Goal: Task Accomplishment & Management: Manage account settings

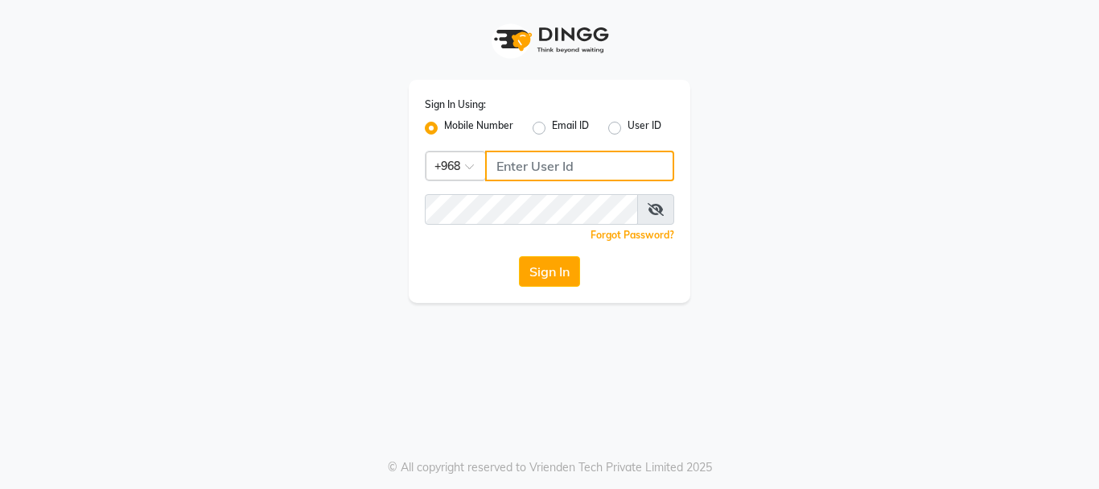
click at [543, 168] on input "Username" at bounding box center [579, 166] width 189 height 31
type input "96296596"
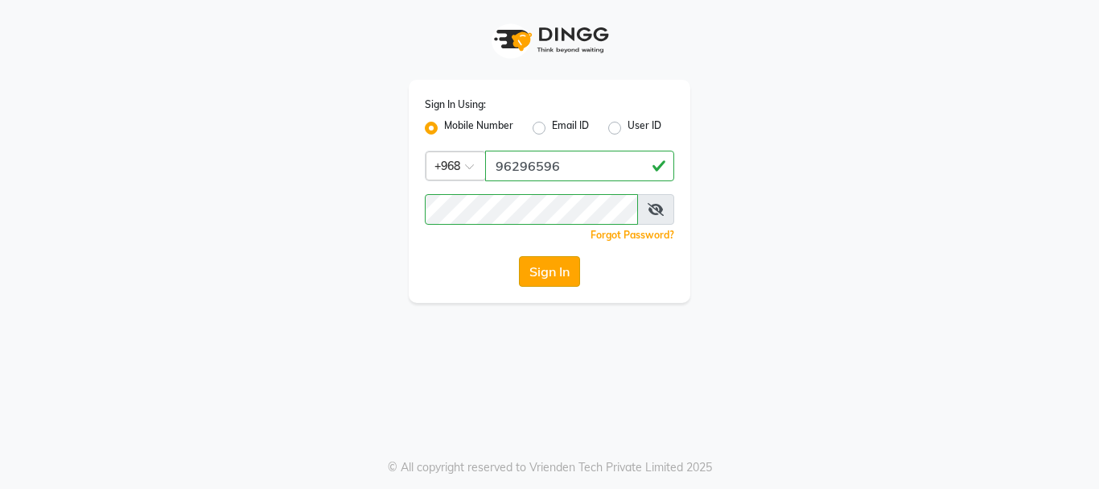
click at [554, 267] on button "Sign In" at bounding box center [549, 271] width 61 height 31
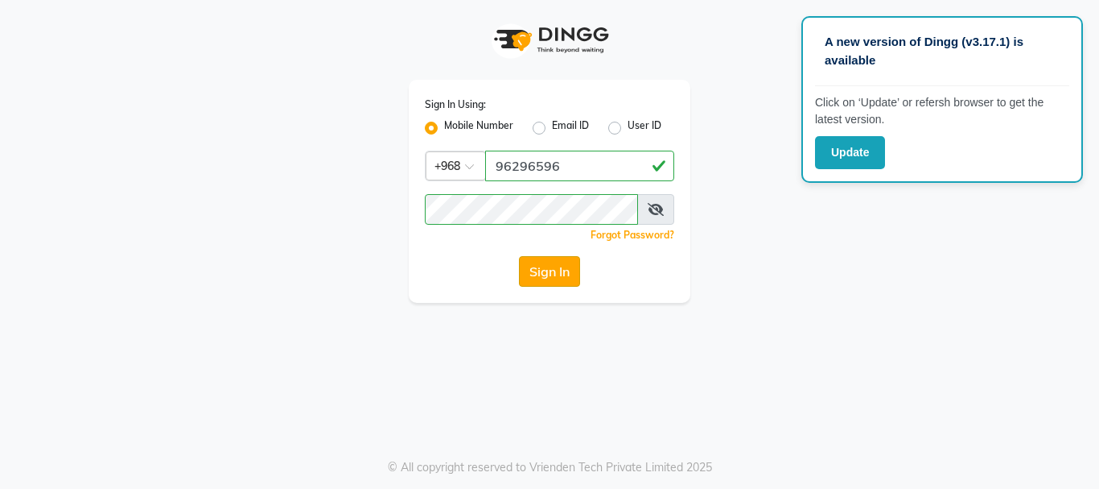
click at [553, 266] on button "Sign In" at bounding box center [549, 271] width 61 height 31
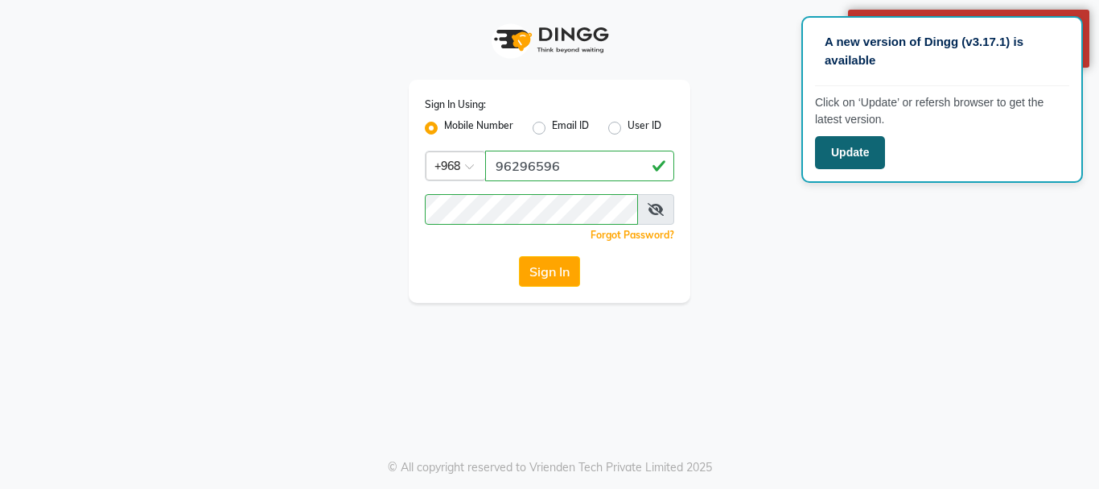
click at [861, 151] on button "Update" at bounding box center [850, 152] width 70 height 33
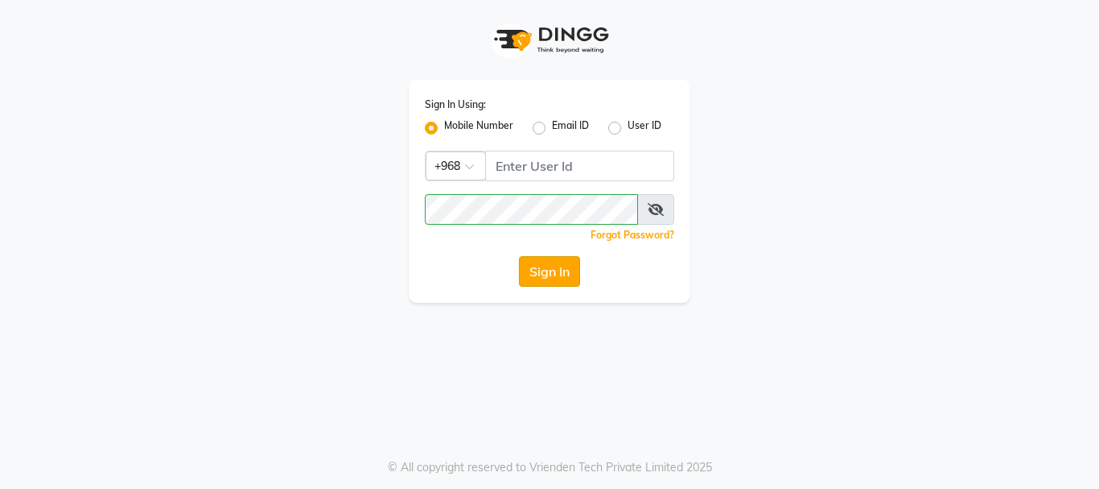
click at [556, 274] on button "Sign In" at bounding box center [549, 271] width 61 height 31
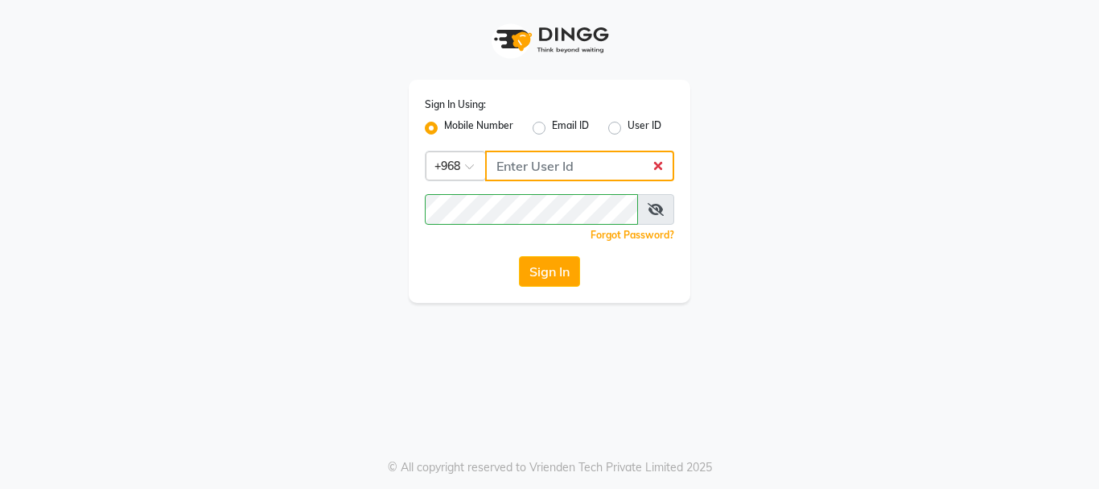
click at [528, 161] on input "Username" at bounding box center [579, 166] width 189 height 31
type input "96296596"
click at [555, 268] on button "Sign In" at bounding box center [549, 271] width 61 height 31
click at [563, 268] on button "Sign In" at bounding box center [549, 271] width 61 height 31
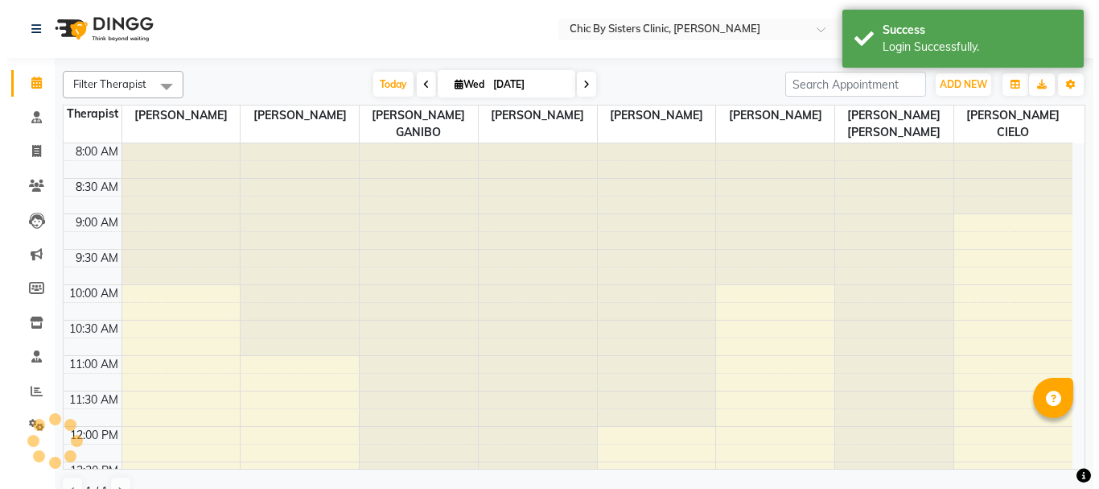
scroll to position [780, 0]
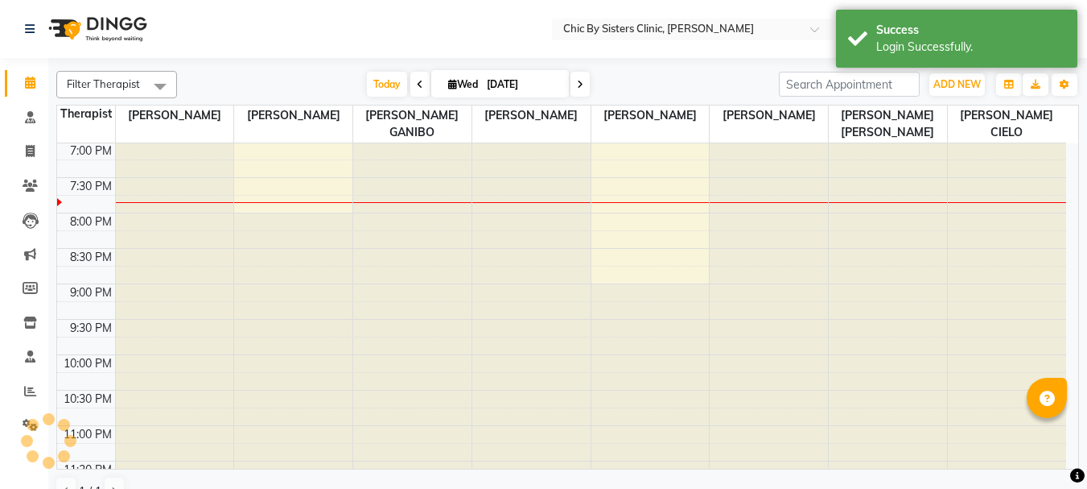
select select "en"
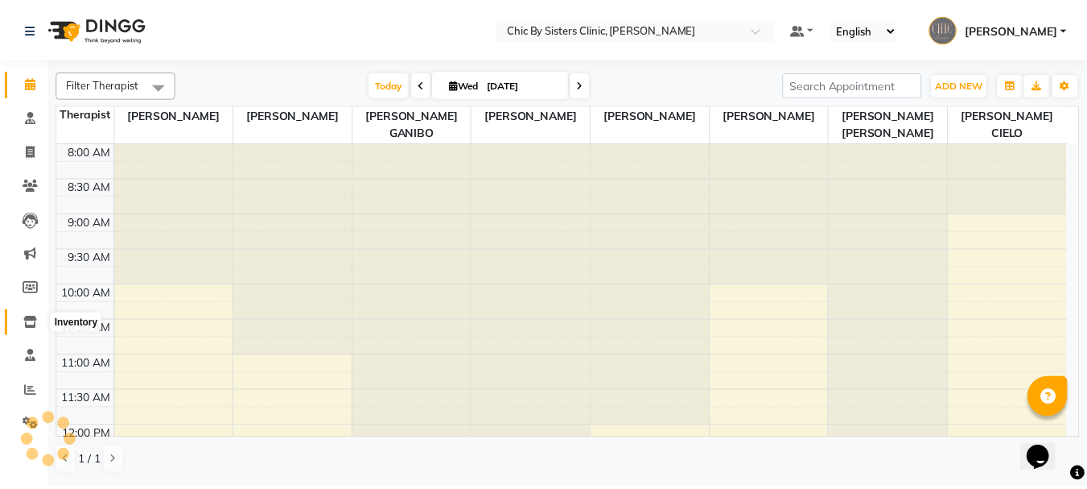
scroll to position [0, 0]
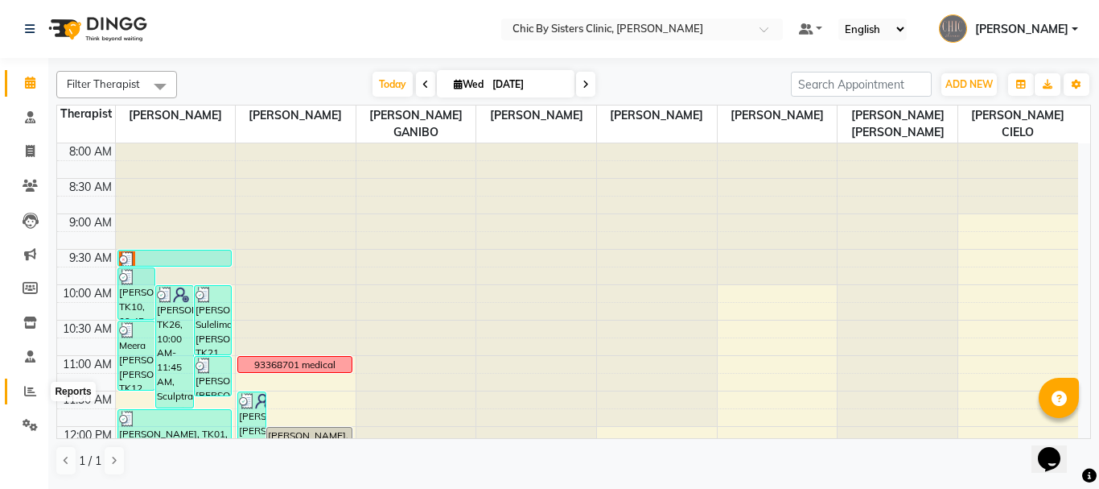
click at [27, 390] on icon at bounding box center [30, 391] width 12 height 12
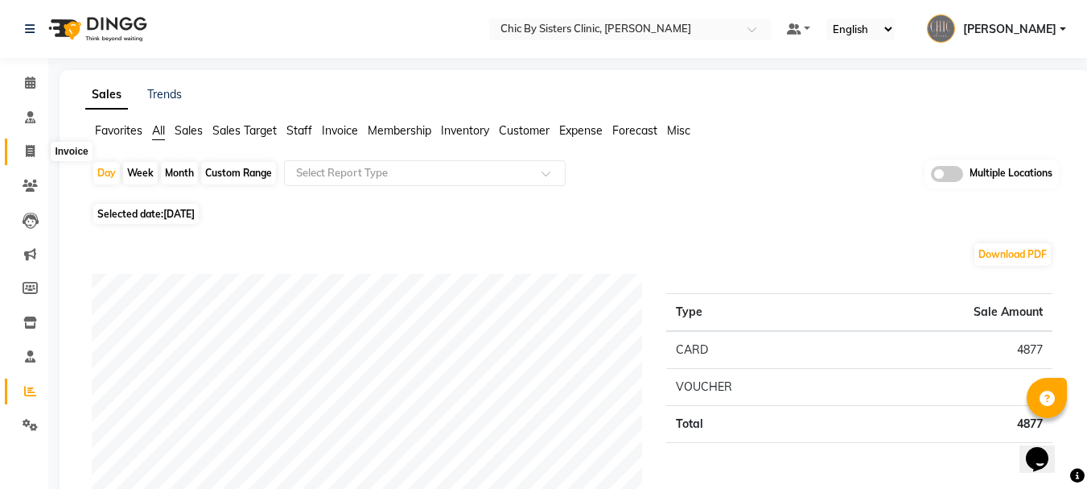
click at [31, 147] on icon at bounding box center [30, 151] width 9 height 12
select select "service"
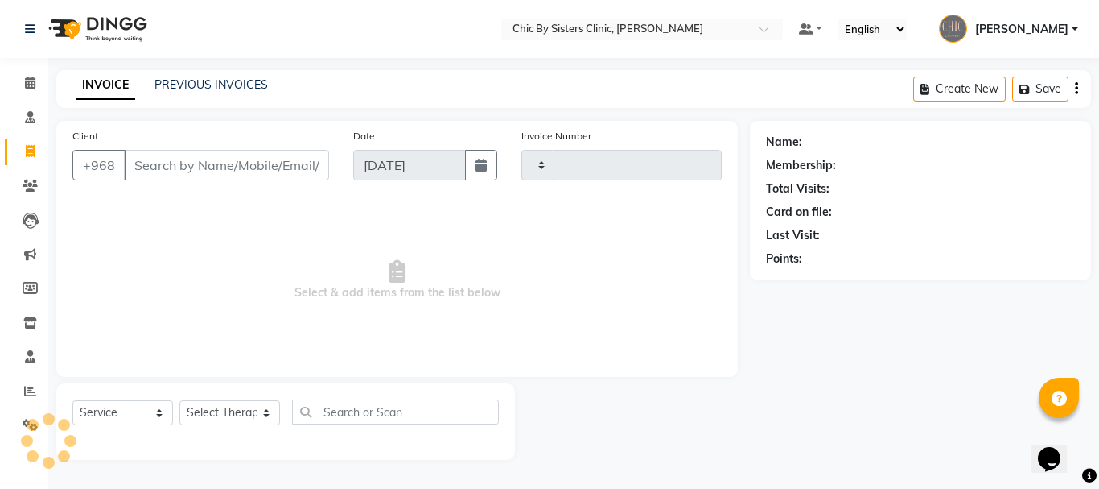
type input "2068"
select select "6348"
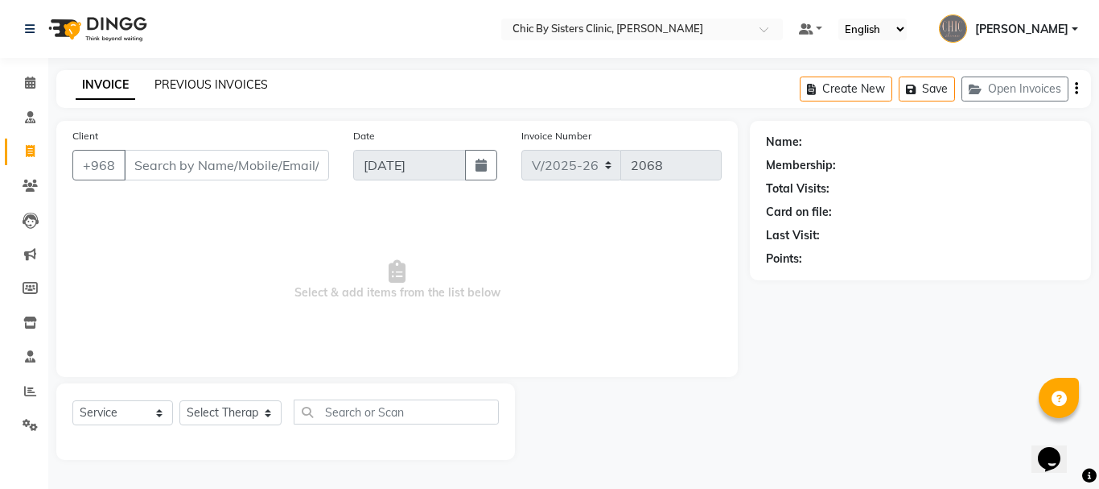
click at [220, 84] on link "PREVIOUS INVOICES" at bounding box center [211, 84] width 113 height 14
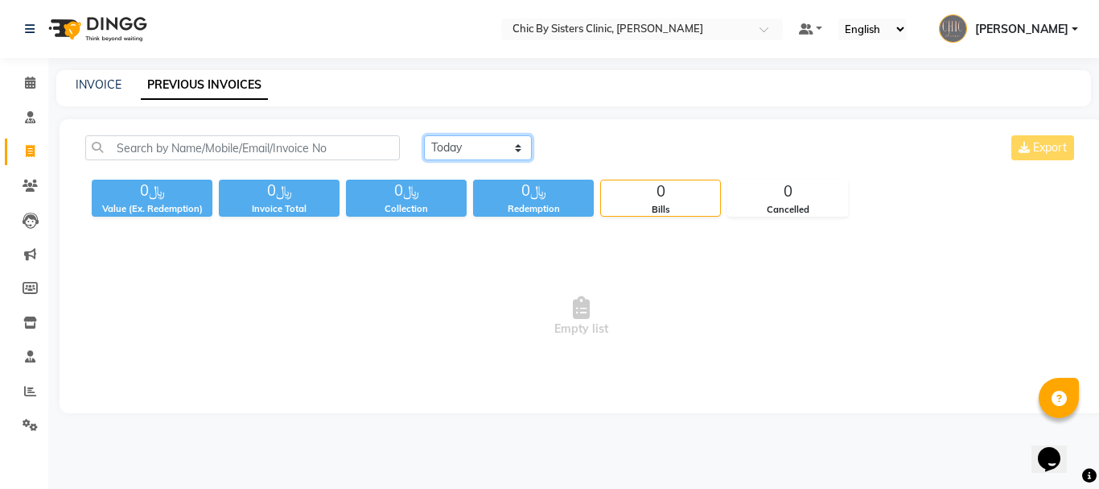
click at [517, 147] on select "[DATE] [DATE] Custom Range" at bounding box center [478, 147] width 108 height 25
select select "range"
click at [424, 135] on select "[DATE] [DATE] Custom Range" at bounding box center [478, 147] width 108 height 25
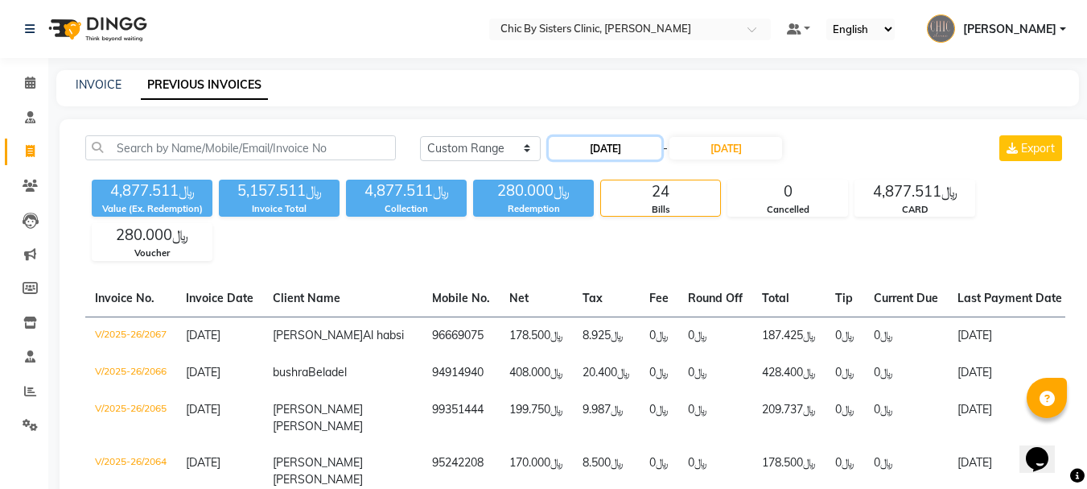
click at [644, 152] on input "[DATE]" at bounding box center [605, 148] width 113 height 23
select select "9"
select select "2025"
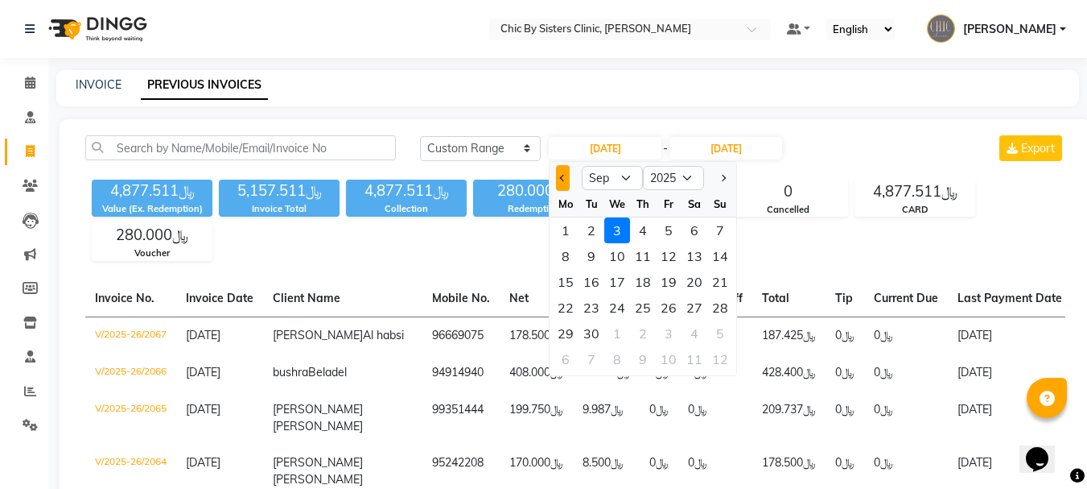
click at [562, 175] on span "Previous month" at bounding box center [563, 178] width 6 height 6
select select "7"
click at [593, 229] on div "1" at bounding box center [592, 230] width 26 height 26
type input "[DATE]"
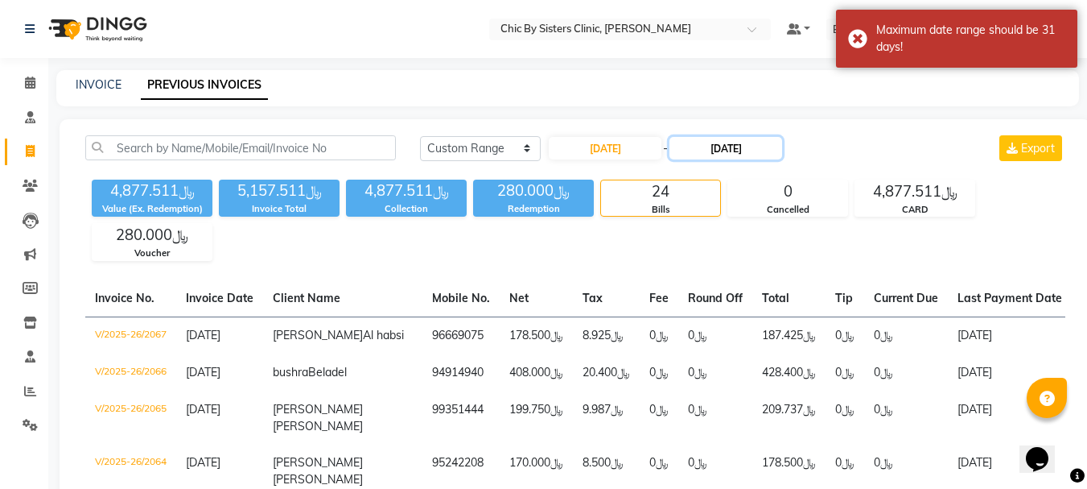
click at [757, 148] on input "[DATE]" at bounding box center [726, 148] width 113 height 23
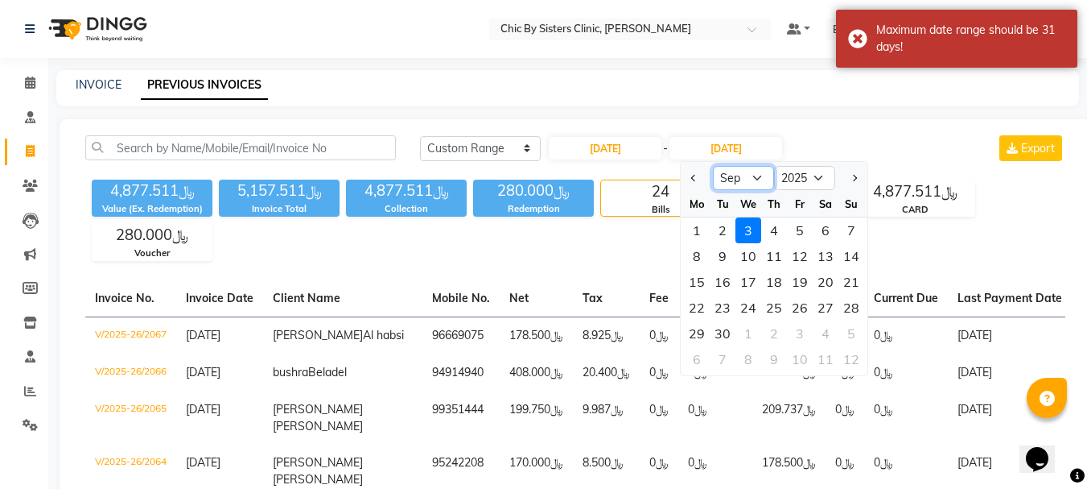
click at [753, 175] on select "[DATE] Aug Sep Oct Nov Dec" at bounding box center [743, 178] width 61 height 24
select select "7"
click at [713, 166] on select "[DATE] Aug Sep Oct Nov Dec" at bounding box center [743, 178] width 61 height 24
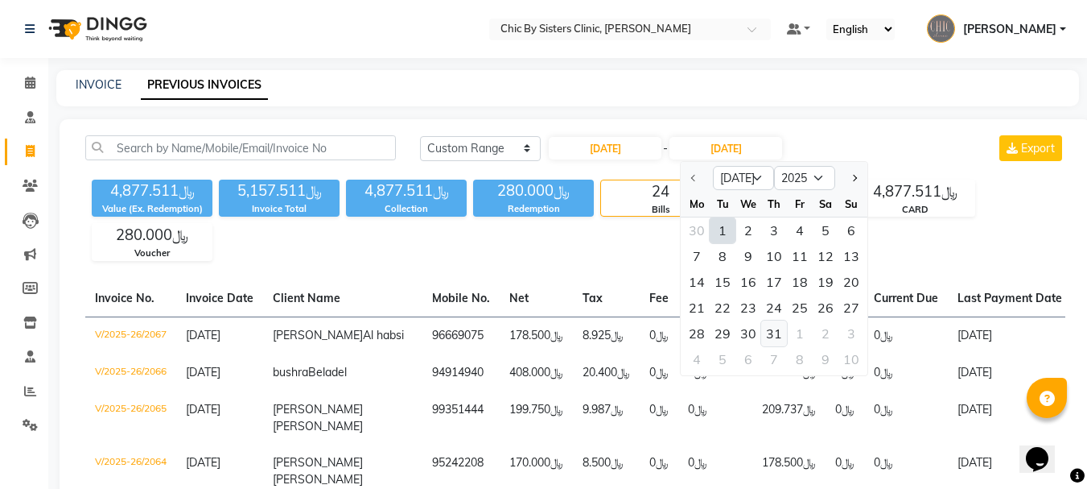
click at [774, 328] on div "31" at bounding box center [774, 333] width 26 height 26
type input "[DATE]"
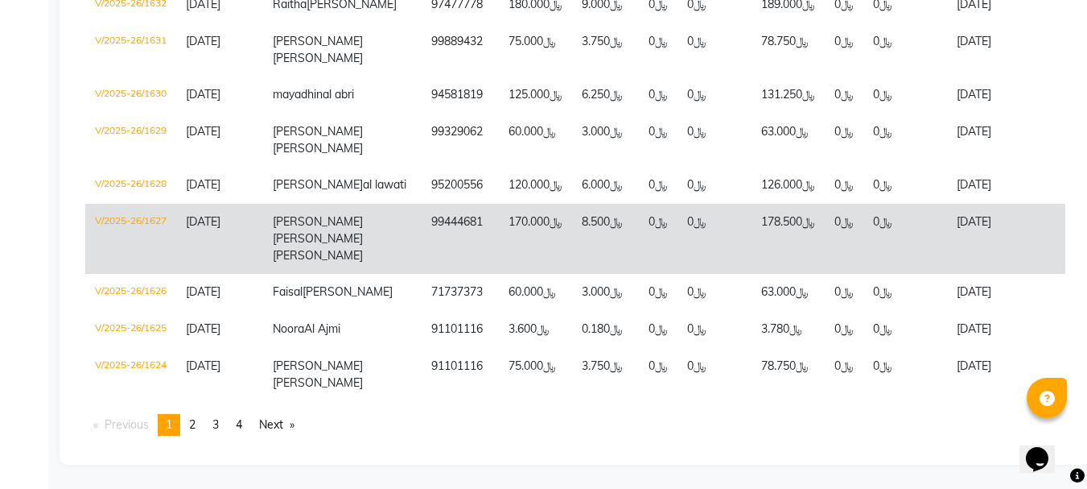
scroll to position [6026, 0]
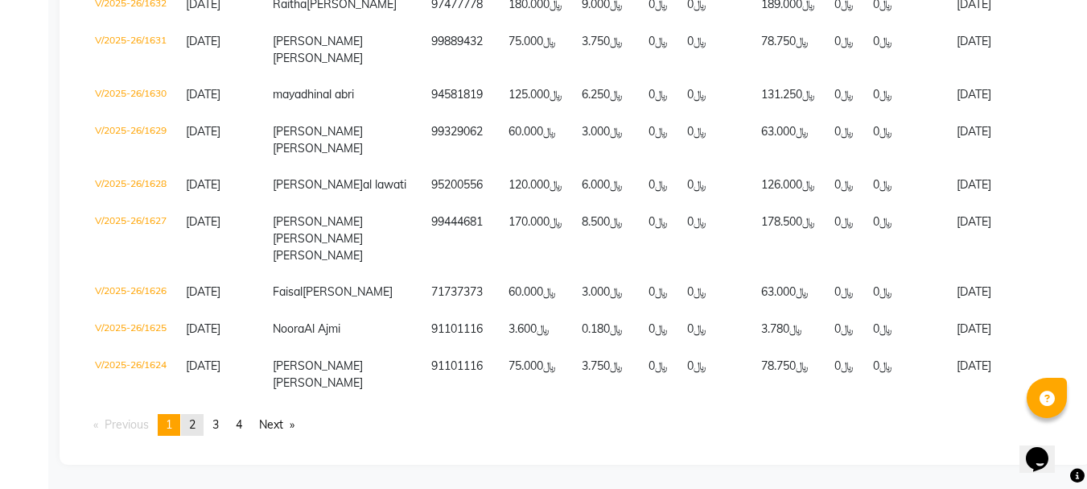
click at [196, 423] on span "2" at bounding box center [192, 424] width 6 height 14
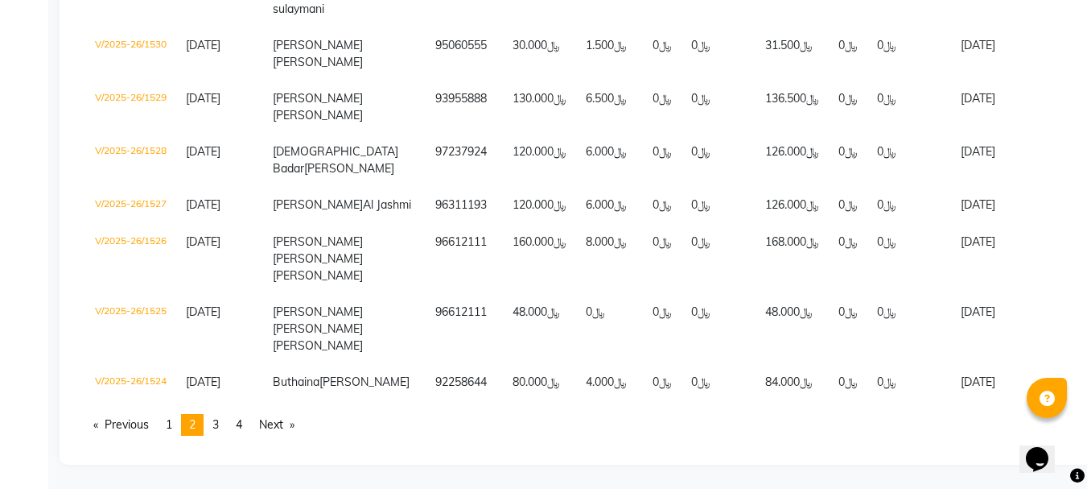
scroll to position [5831, 0]
click at [219, 423] on span "3" at bounding box center [215, 424] width 6 height 14
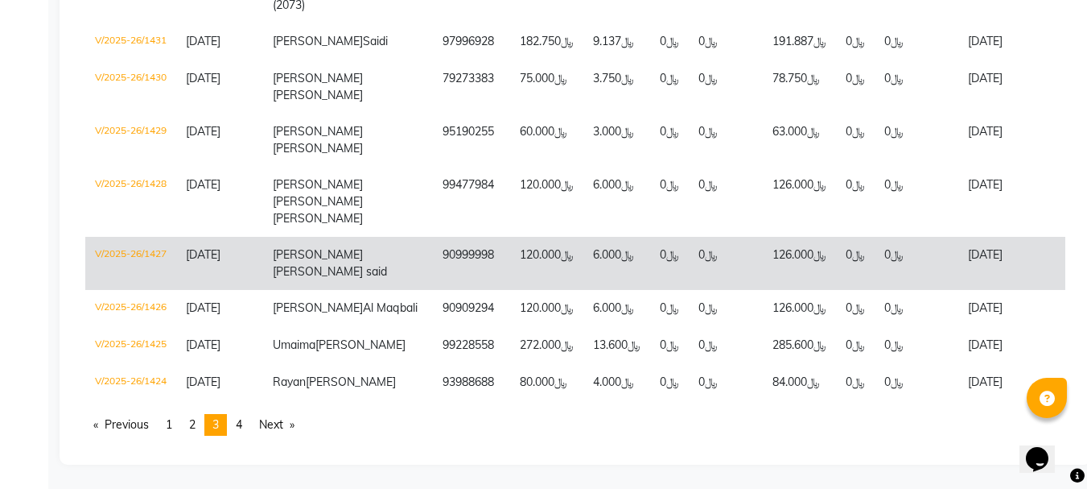
scroll to position [6277, 0]
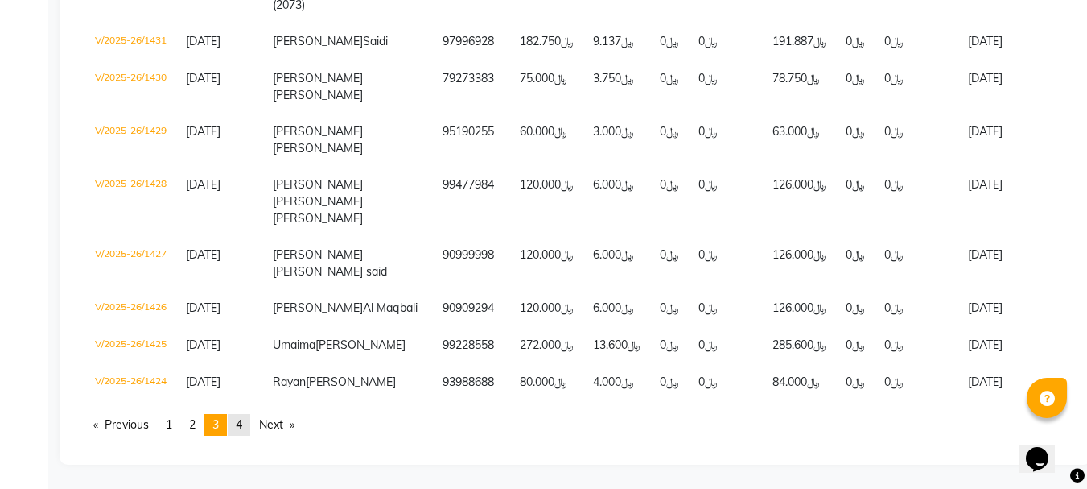
click at [247, 427] on link "page 4" at bounding box center [239, 425] width 23 height 22
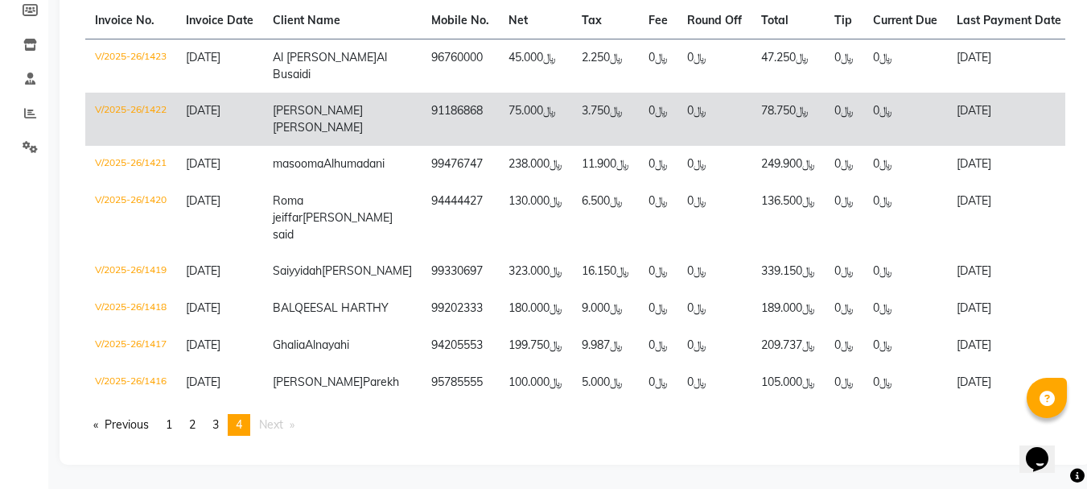
scroll to position [421, 0]
